Goal: Task Accomplishment & Management: Use online tool/utility

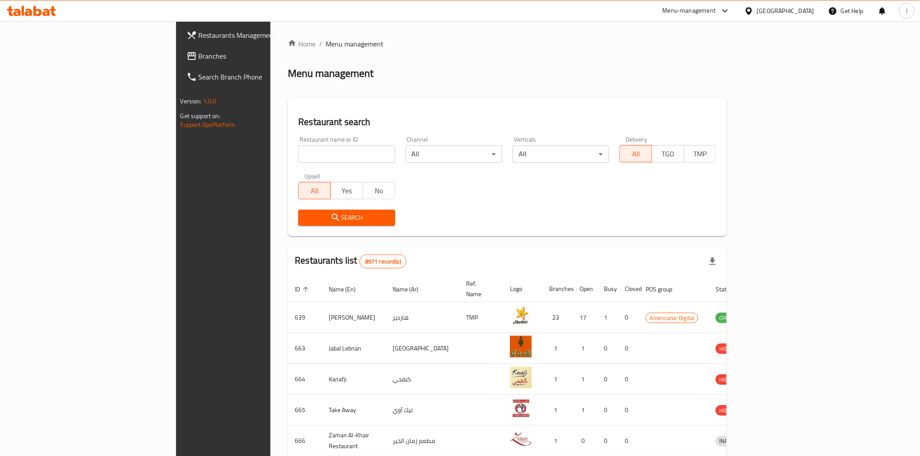
click at [298, 154] on input "search" at bounding box center [346, 154] width 97 height 17
type input "Tea Time"
click at [305, 223] on span "Search" at bounding box center [346, 218] width 83 height 11
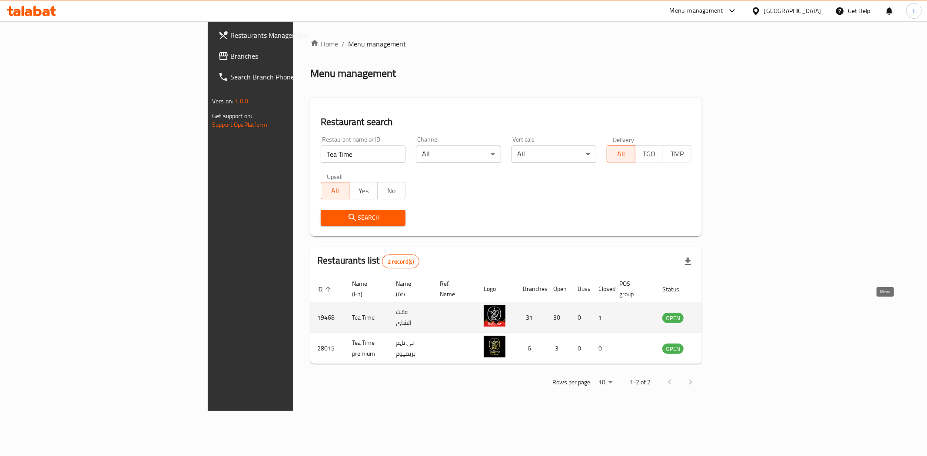
click at [718, 315] on icon "enhanced table" at bounding box center [714, 318] width 10 height 7
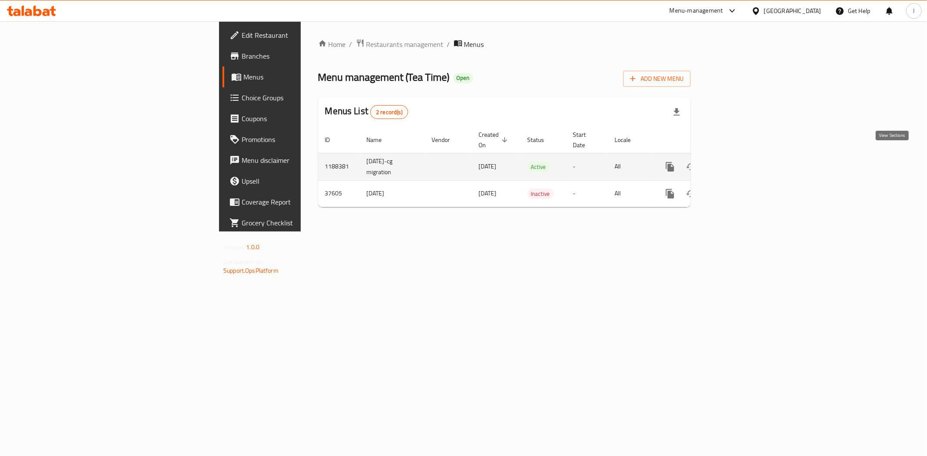
click at [738, 162] on icon "enhanced table" at bounding box center [733, 167] width 10 height 10
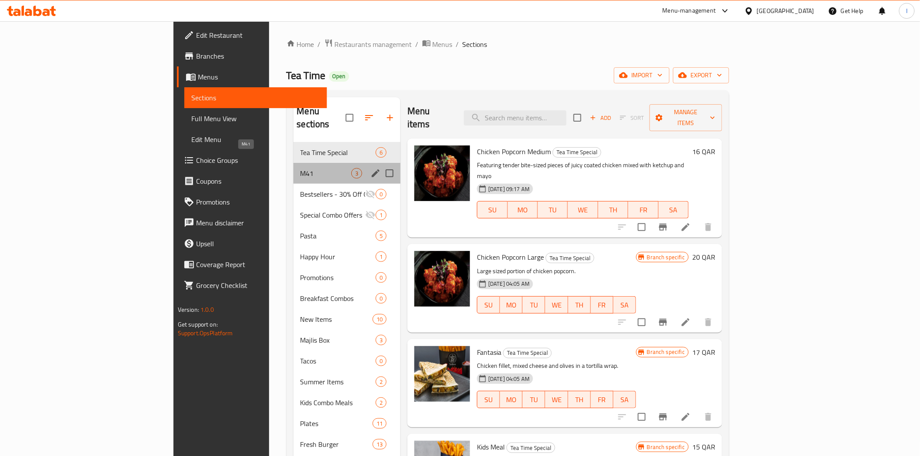
click at [300, 168] on span "M41" at bounding box center [325, 173] width 51 height 10
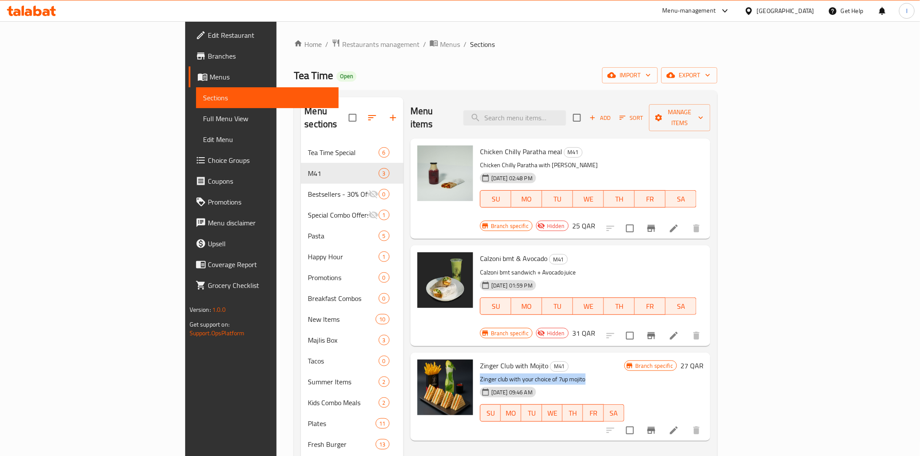
drag, startPoint x: 542, startPoint y: 342, endPoint x: 433, endPoint y: 343, distance: 108.2
click at [480, 374] on p "Zinger club with your choice of 7up mojito" at bounding box center [552, 379] width 144 height 11
copy p "Zinger club with your choice of 7up mojito"
click at [342, 47] on span "Restaurants management" at bounding box center [380, 44] width 77 height 10
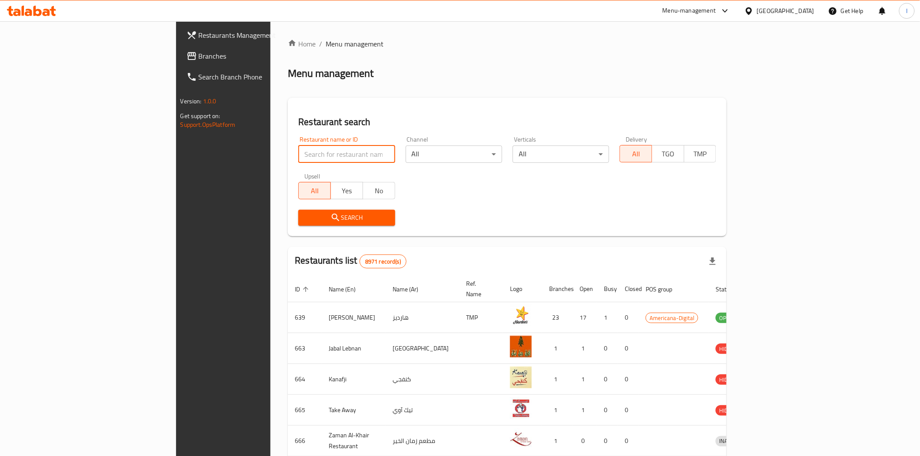
click at [298, 154] on input "search" at bounding box center [346, 154] width 97 height 17
paste input "[US_STATE] Chicken"
type input "[US_STATE] Chicken"
click at [305, 219] on span "Search" at bounding box center [346, 218] width 83 height 11
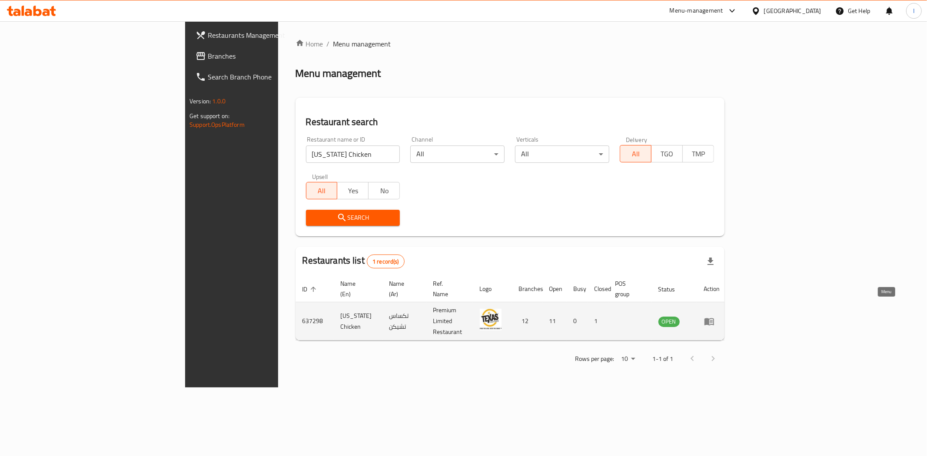
click at [714, 318] on icon "enhanced table" at bounding box center [710, 321] width 10 height 7
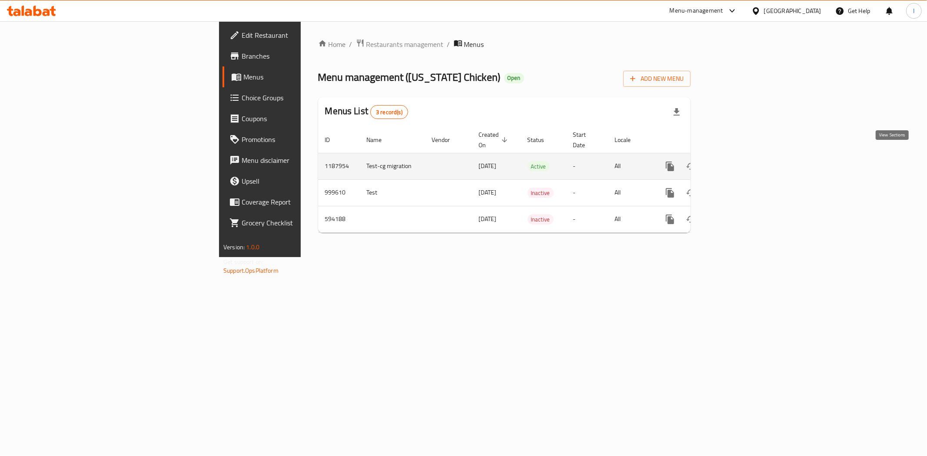
click at [737, 163] on icon "enhanced table" at bounding box center [733, 167] width 8 height 8
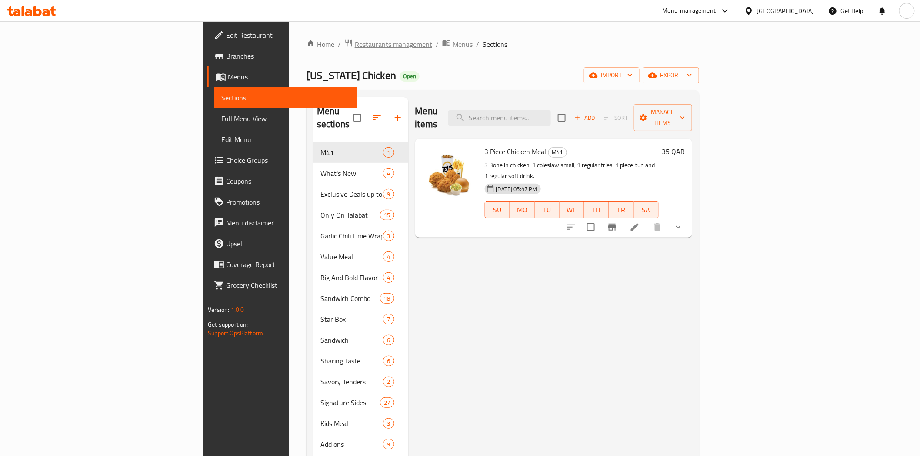
click at [355, 50] on span "Restaurants management" at bounding box center [393, 44] width 77 height 10
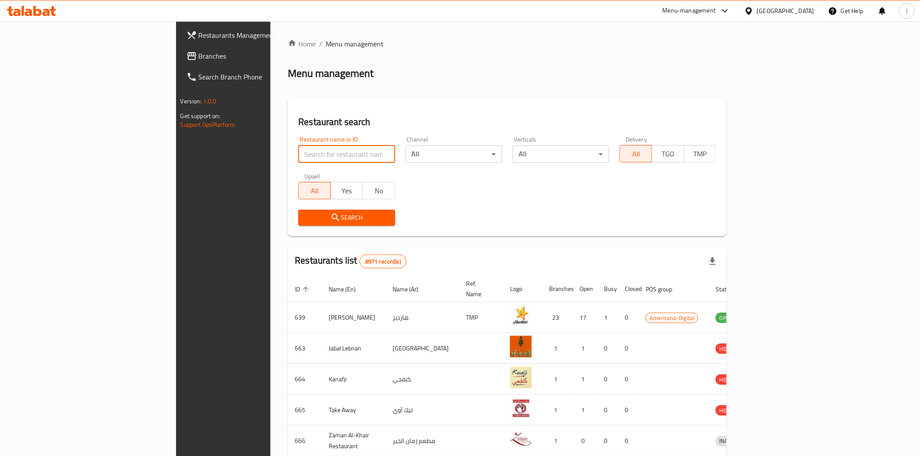
click at [298, 153] on input "search" at bounding box center [346, 154] width 97 height 17
type input "go crispy"
click at [305, 214] on span "Search" at bounding box center [346, 218] width 83 height 11
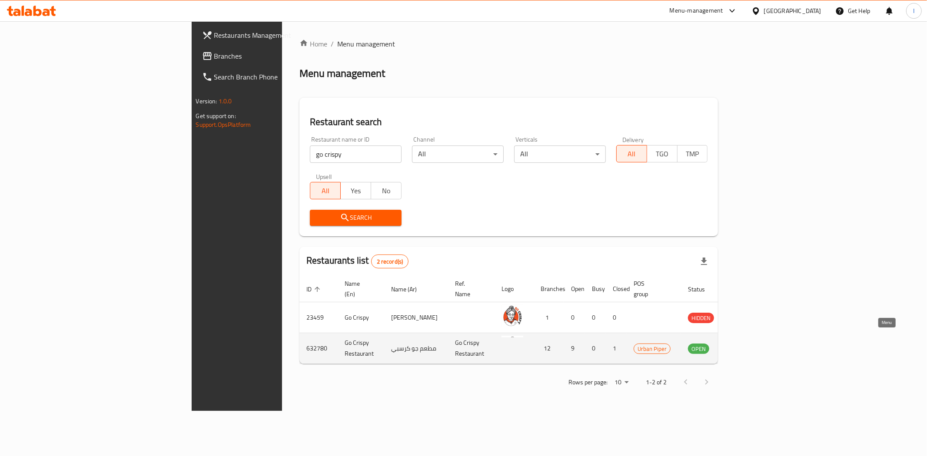
click at [744, 343] on icon "enhanced table" at bounding box center [739, 348] width 10 height 10
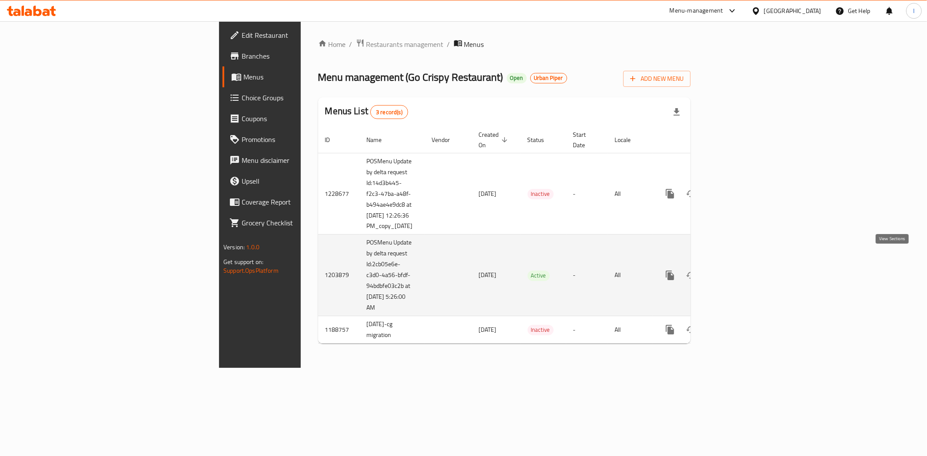
click at [738, 270] on icon "enhanced table" at bounding box center [733, 275] width 10 height 10
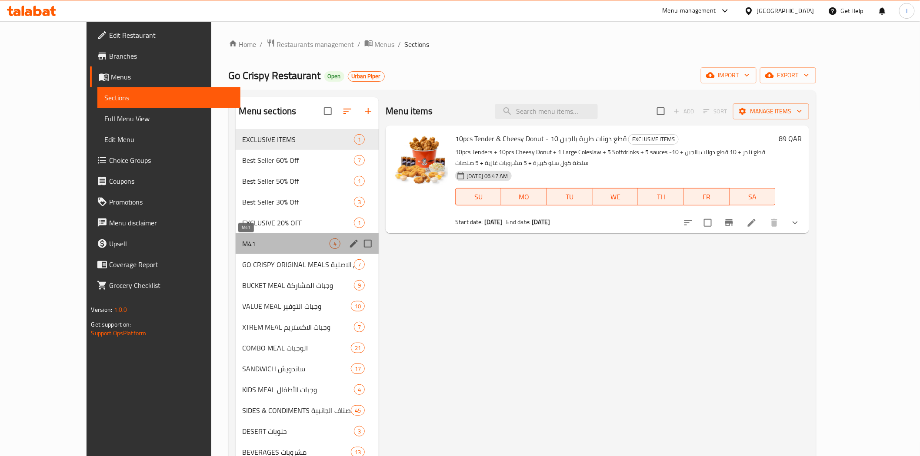
click at [266, 241] on span "M41" at bounding box center [286, 244] width 87 height 10
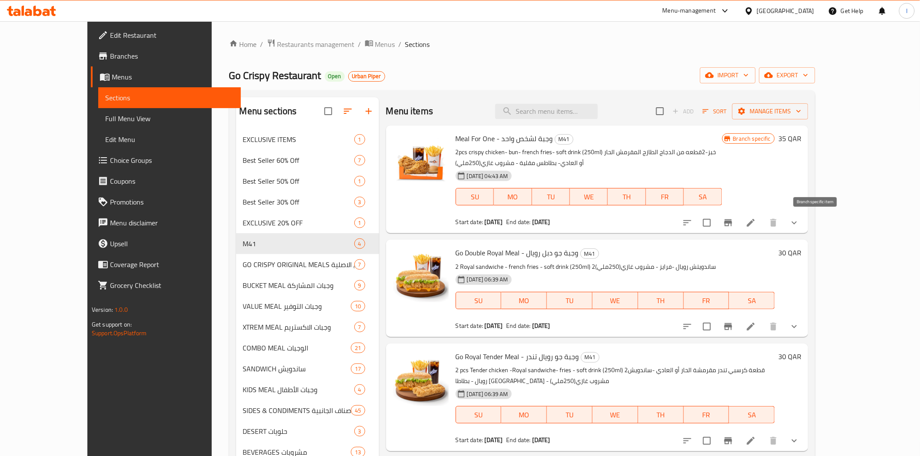
click at [732, 222] on icon "Branch-specific-item" at bounding box center [728, 223] width 8 height 7
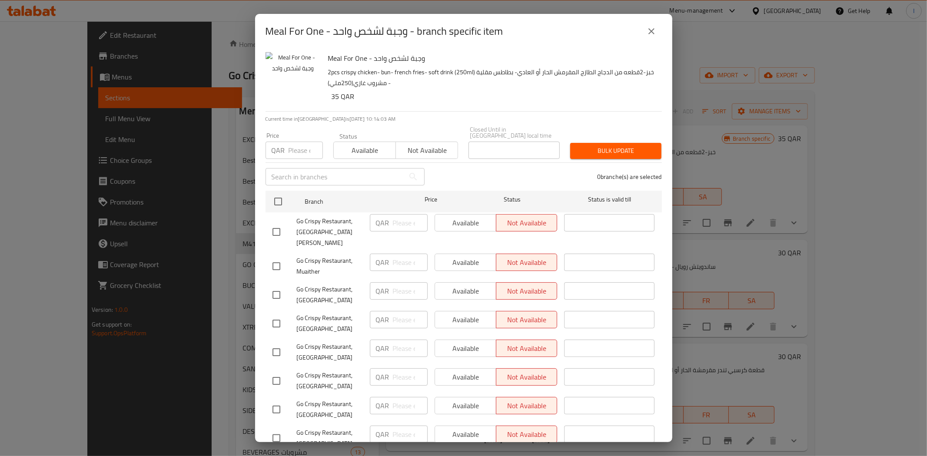
click at [726, 111] on div "Meal For One - وجبة لشخص واحد - branch specific item Meal For One - وجبة لشخص و…" at bounding box center [463, 228] width 927 height 456
click at [650, 25] on button "close" at bounding box center [651, 31] width 21 height 21
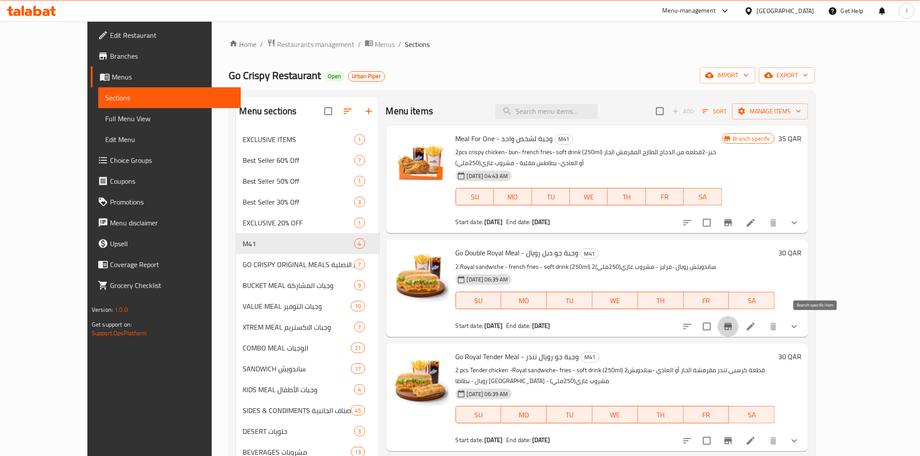
click at [739, 327] on button "Branch-specific-item" at bounding box center [728, 326] width 21 height 21
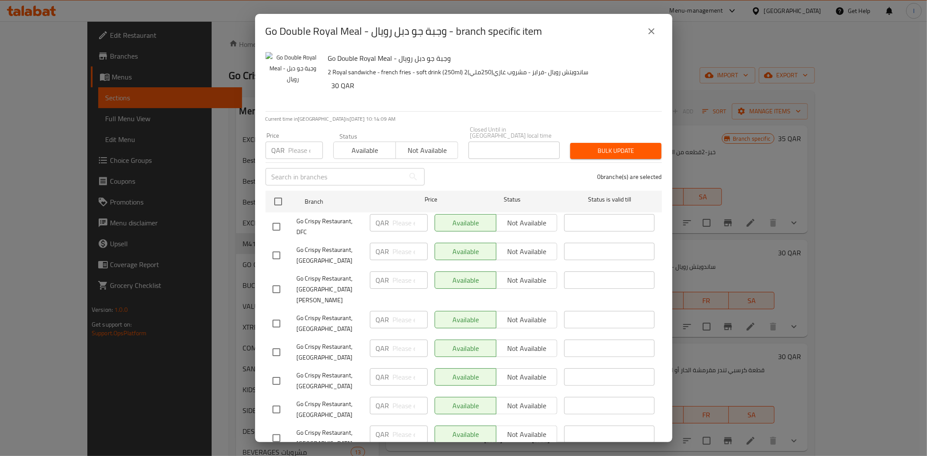
click at [655, 33] on icon "close" at bounding box center [651, 31] width 10 height 10
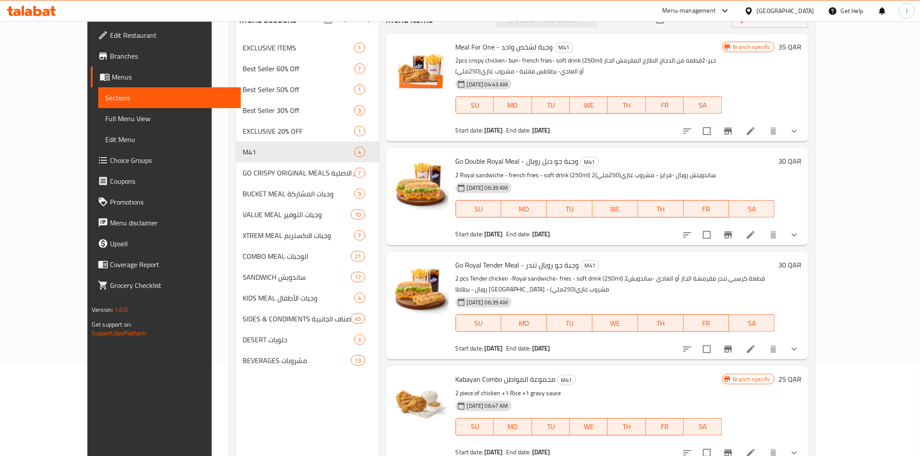
scroll to position [122, 0]
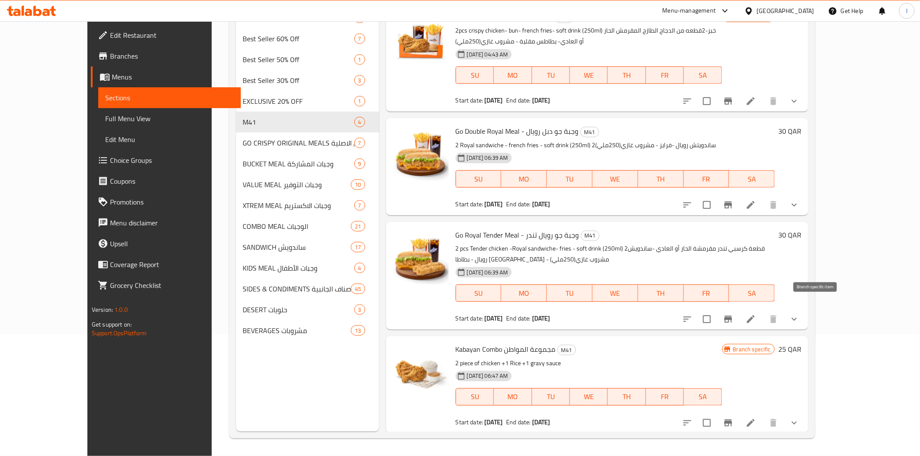
click at [732, 316] on icon "Branch-specific-item" at bounding box center [728, 319] width 8 height 7
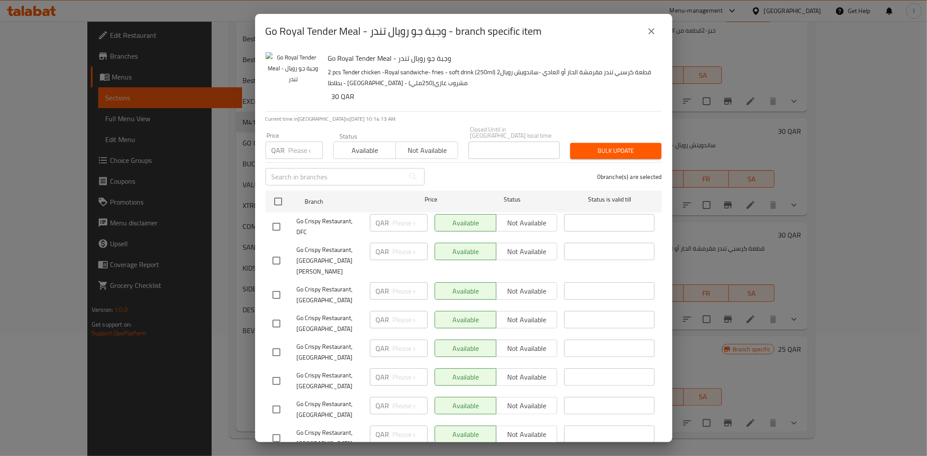
click at [653, 31] on icon "close" at bounding box center [651, 31] width 10 height 10
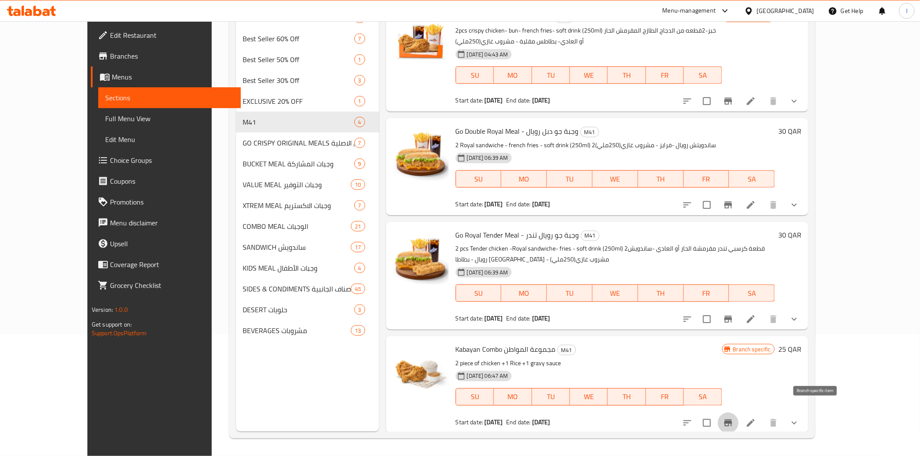
click at [732, 420] on icon "Branch-specific-item" at bounding box center [728, 423] width 8 height 7
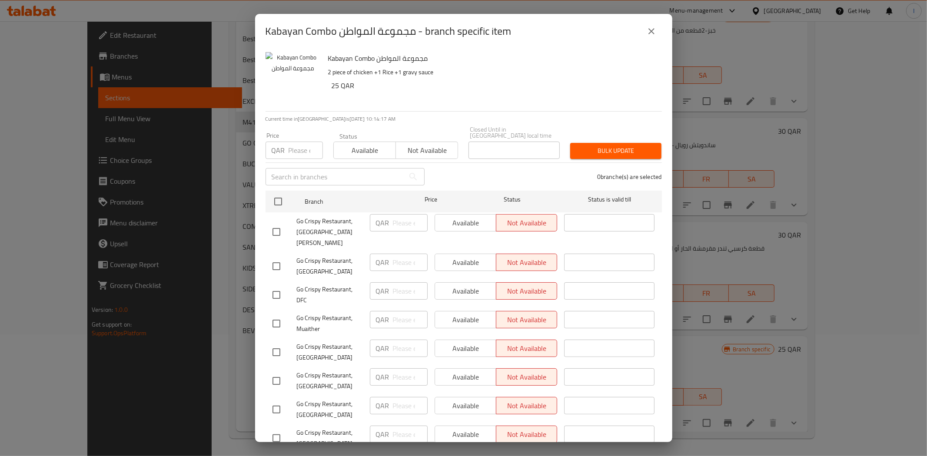
click at [654, 34] on icon "close" at bounding box center [651, 31] width 10 height 10
